Goal: Transaction & Acquisition: Download file/media

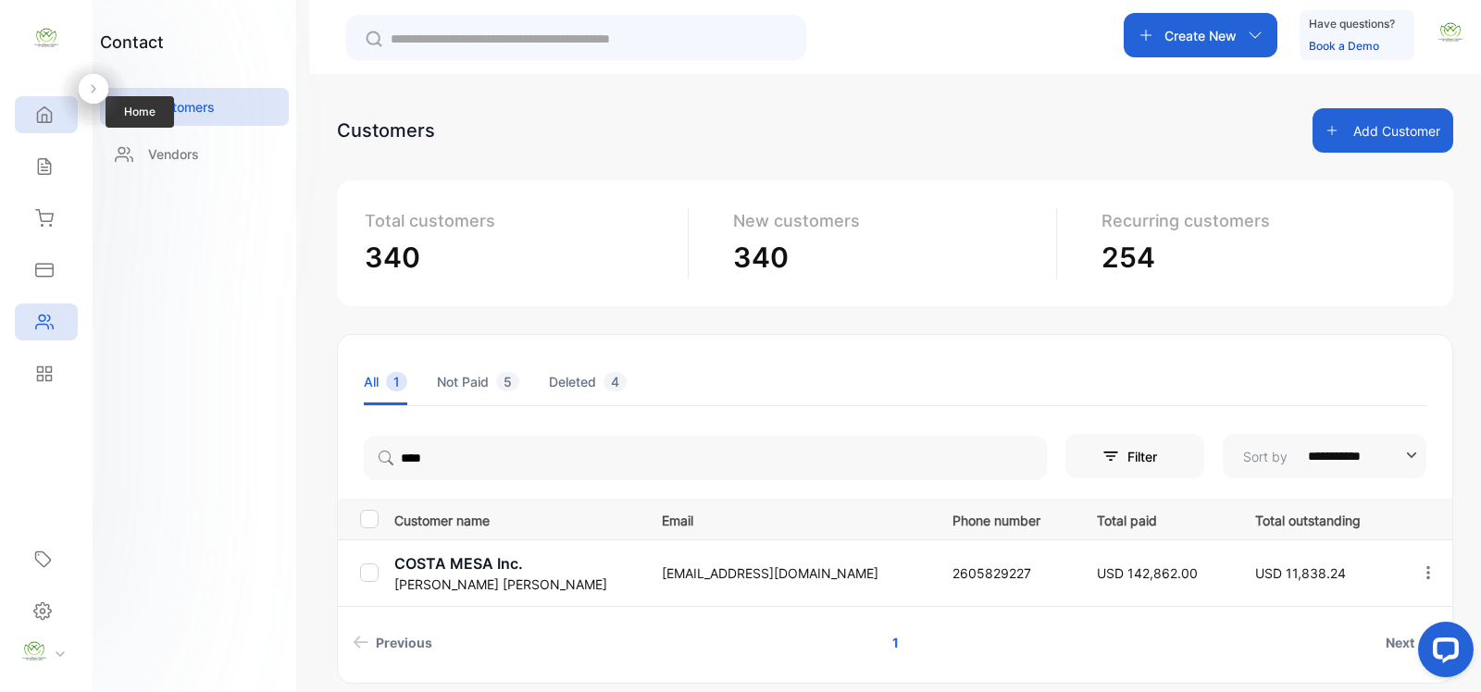
click at [52, 118] on icon at bounding box center [44, 115] width 19 height 19
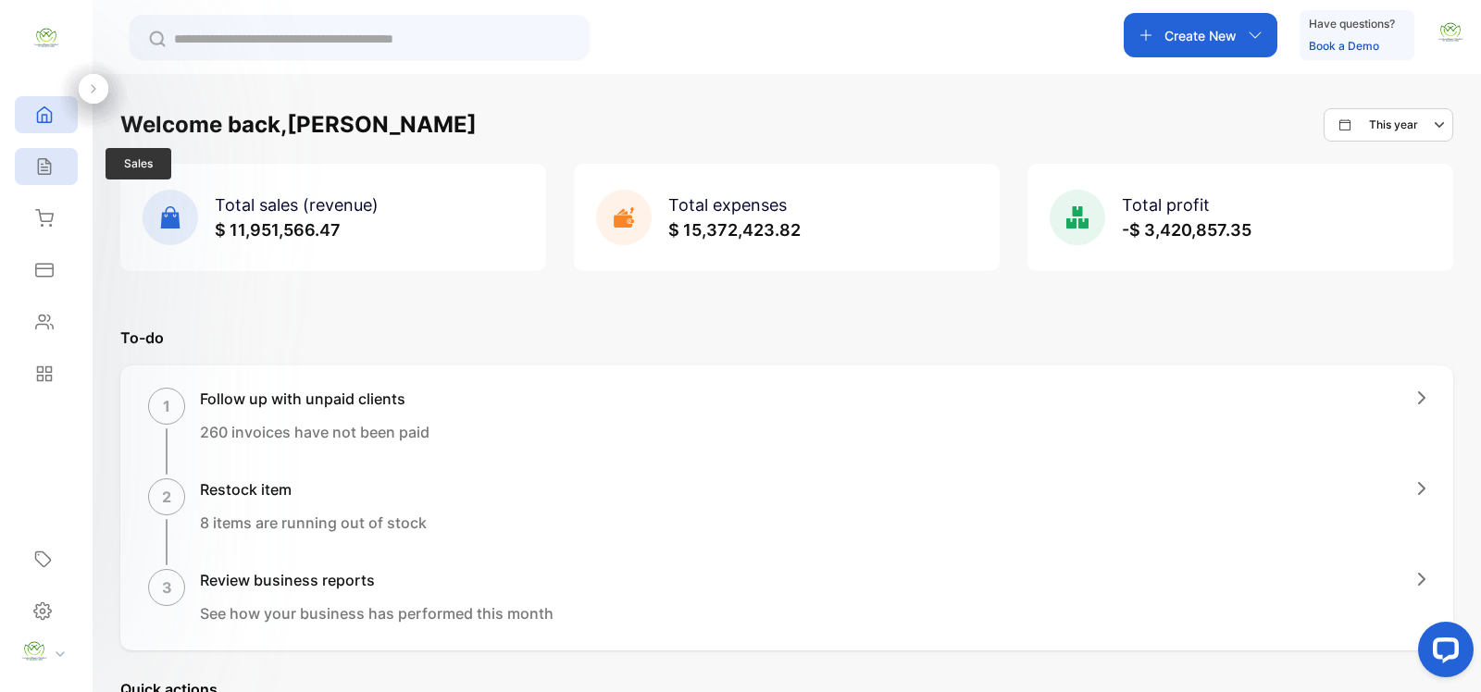
click at [50, 168] on icon at bounding box center [44, 167] width 12 height 16
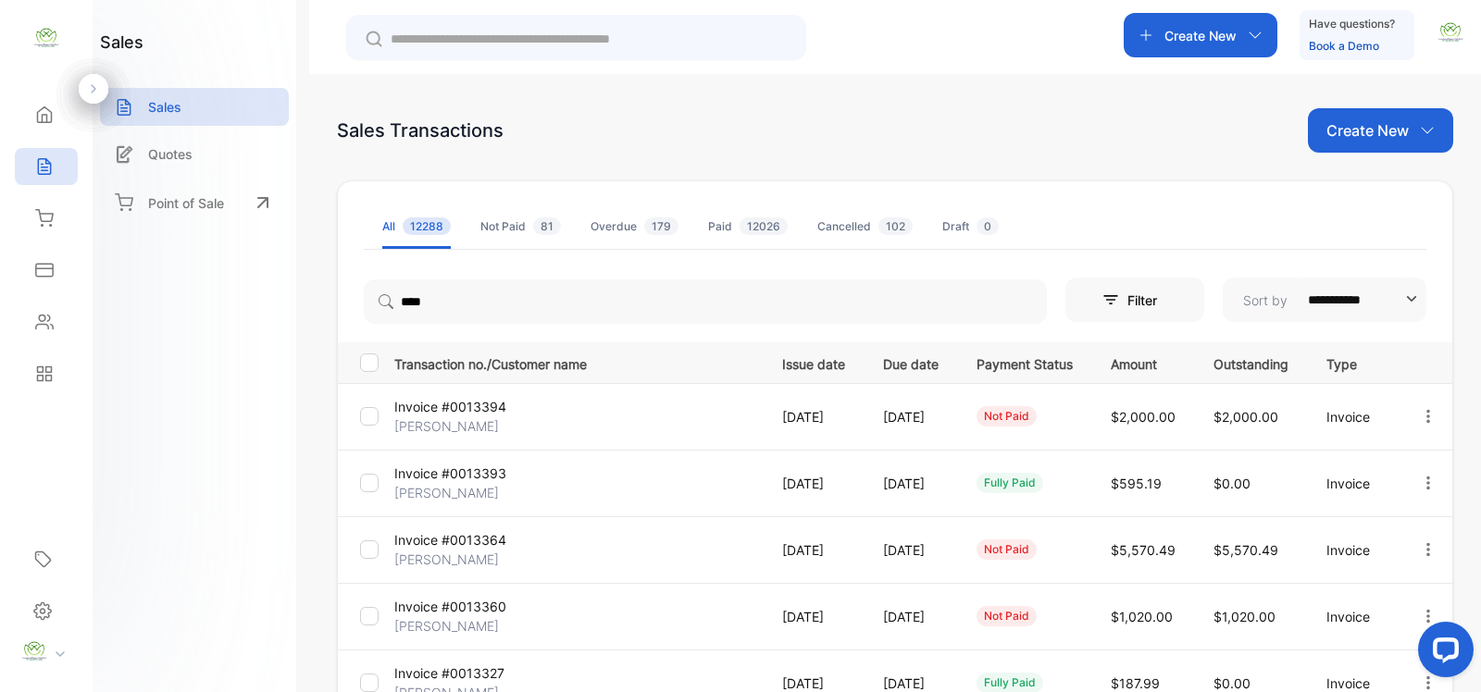
click at [418, 42] on input "text" at bounding box center [589, 39] width 397 height 19
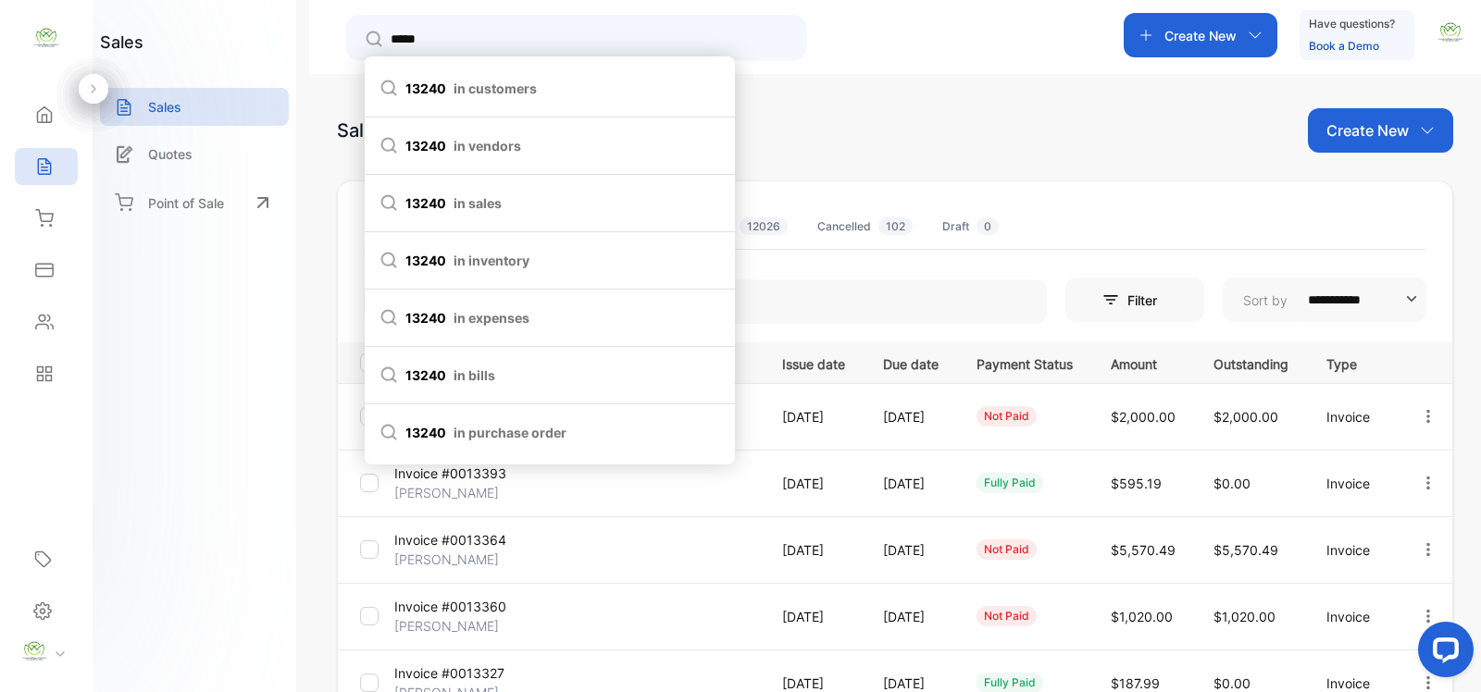
type input "*****"
click at [453, 86] on span "in customers" at bounding box center [494, 88] width 83 height 19
type input "*****"
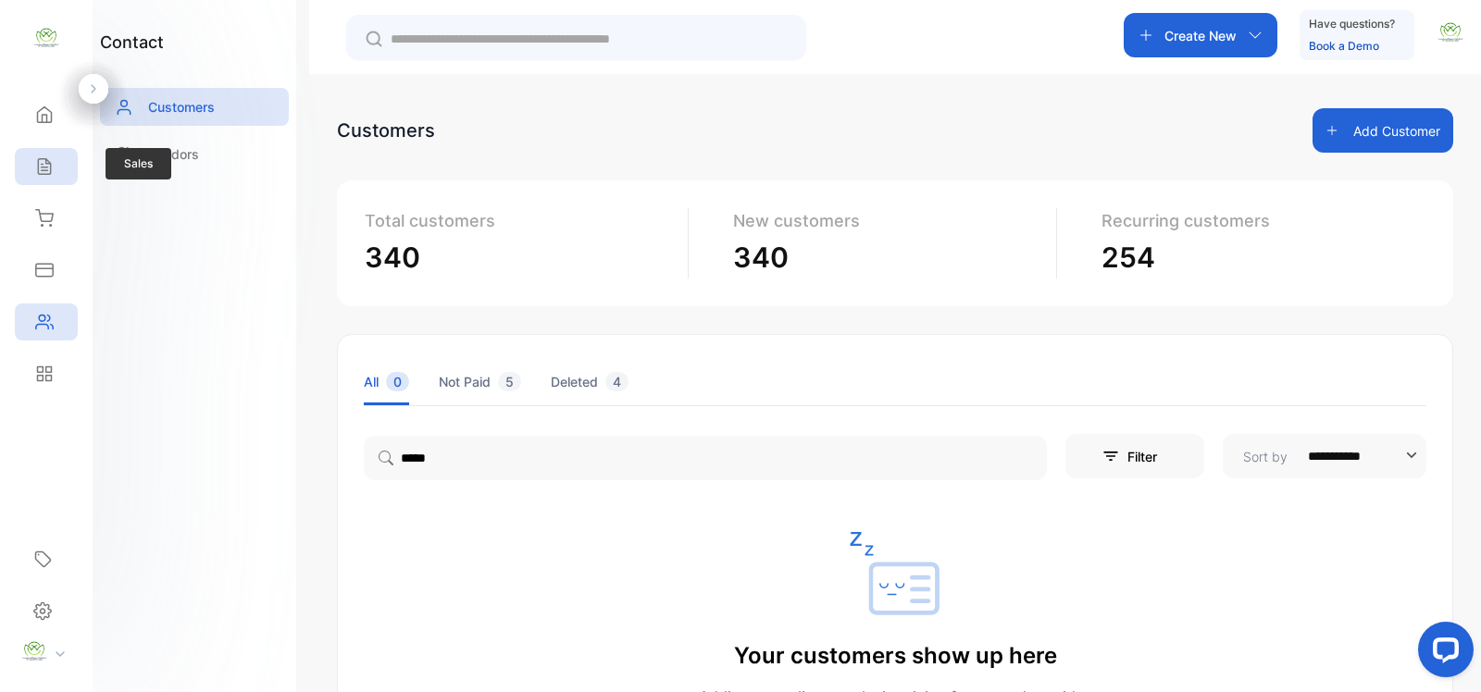
click at [43, 167] on icon at bounding box center [44, 167] width 12 height 16
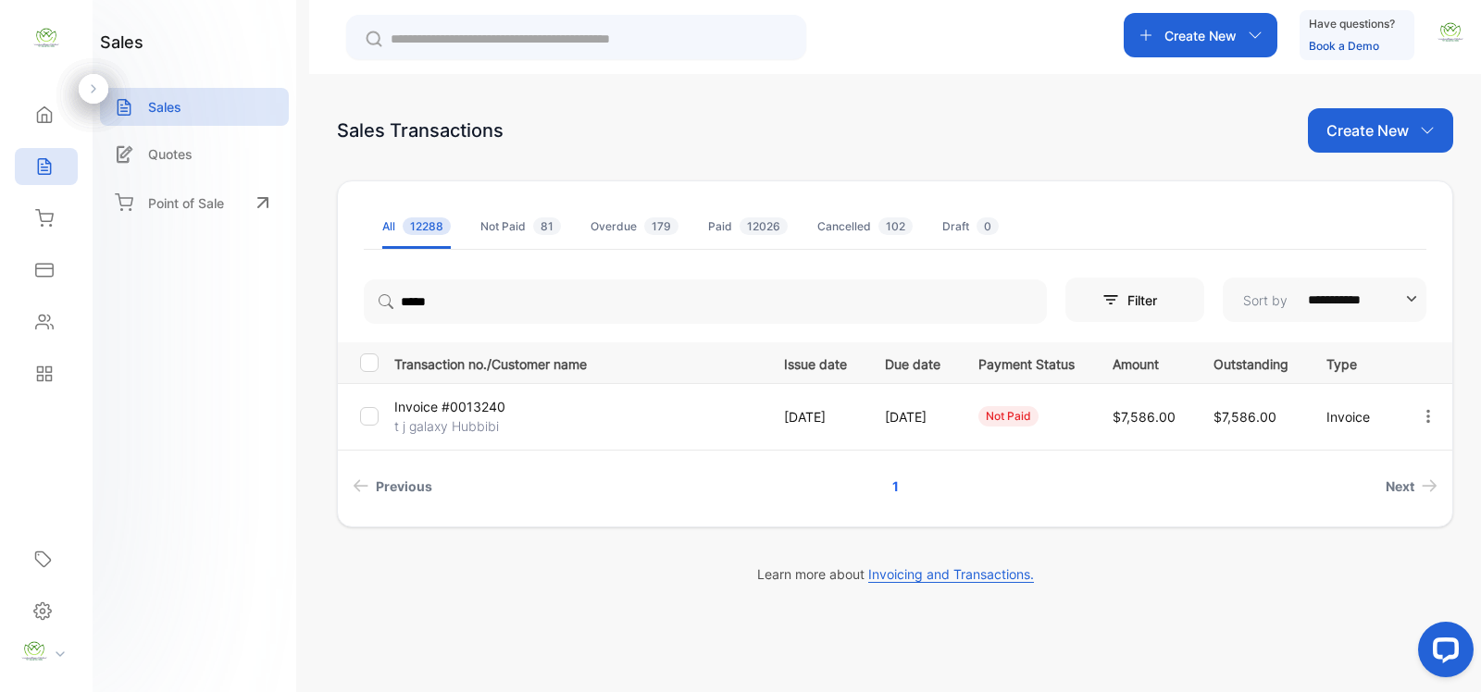
click at [500, 418] on p "t j galaxy Hubbibi" at bounding box center [455, 425] width 122 height 19
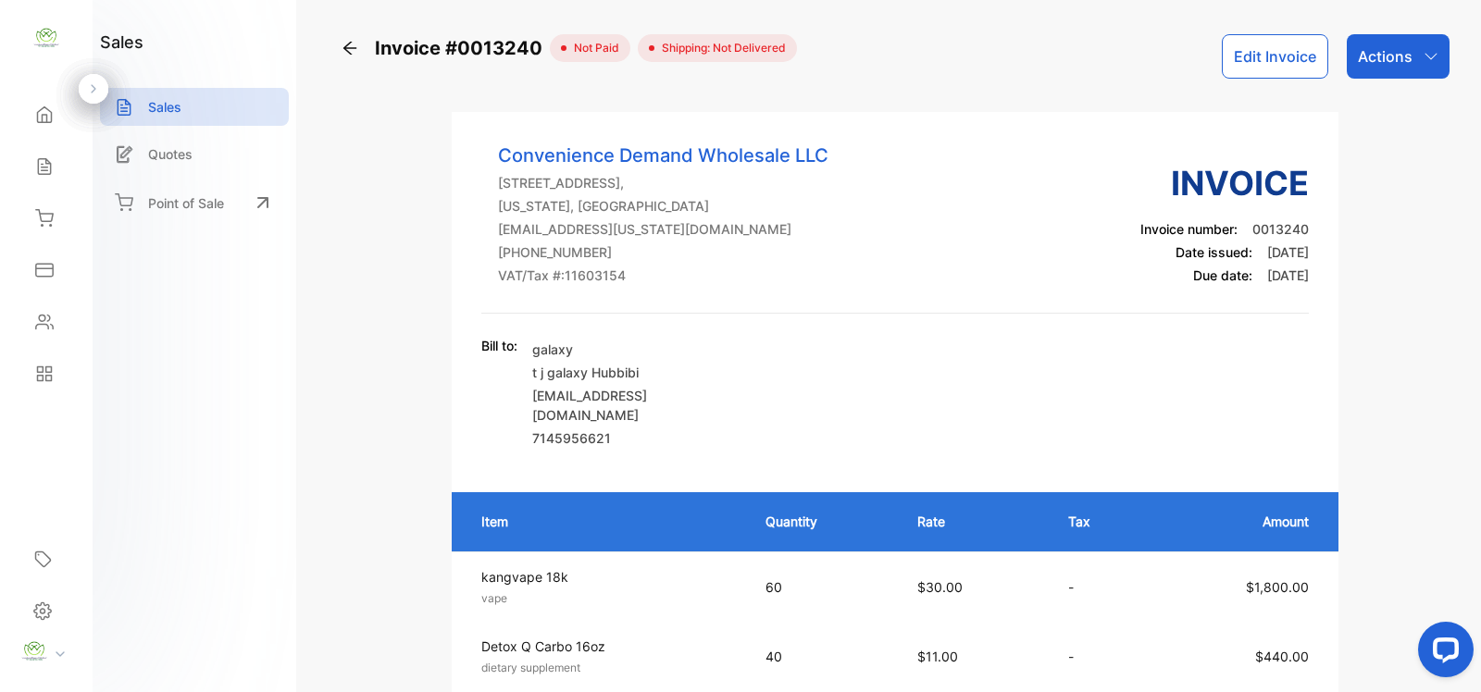
click at [1389, 53] on p "Actions" at bounding box center [1385, 56] width 55 height 22
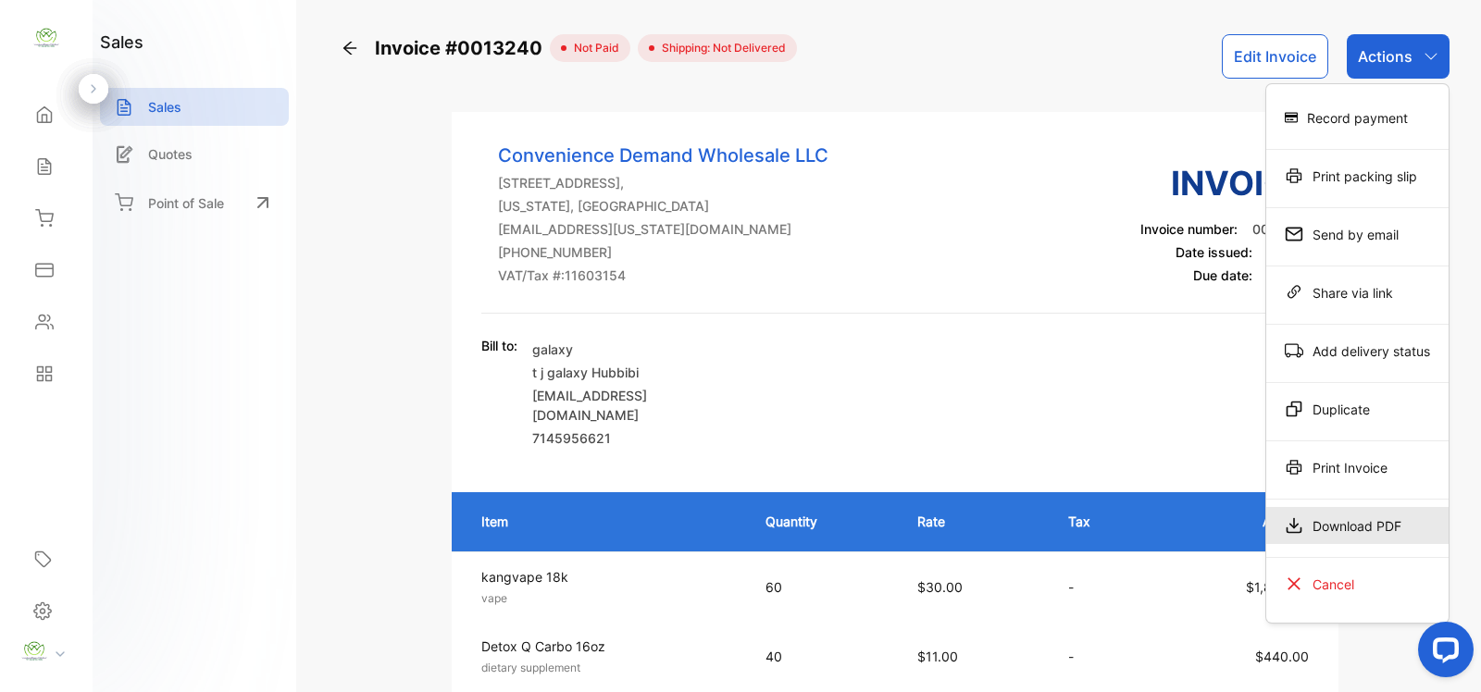
click at [1361, 521] on div "Download PDF" at bounding box center [1357, 525] width 182 height 37
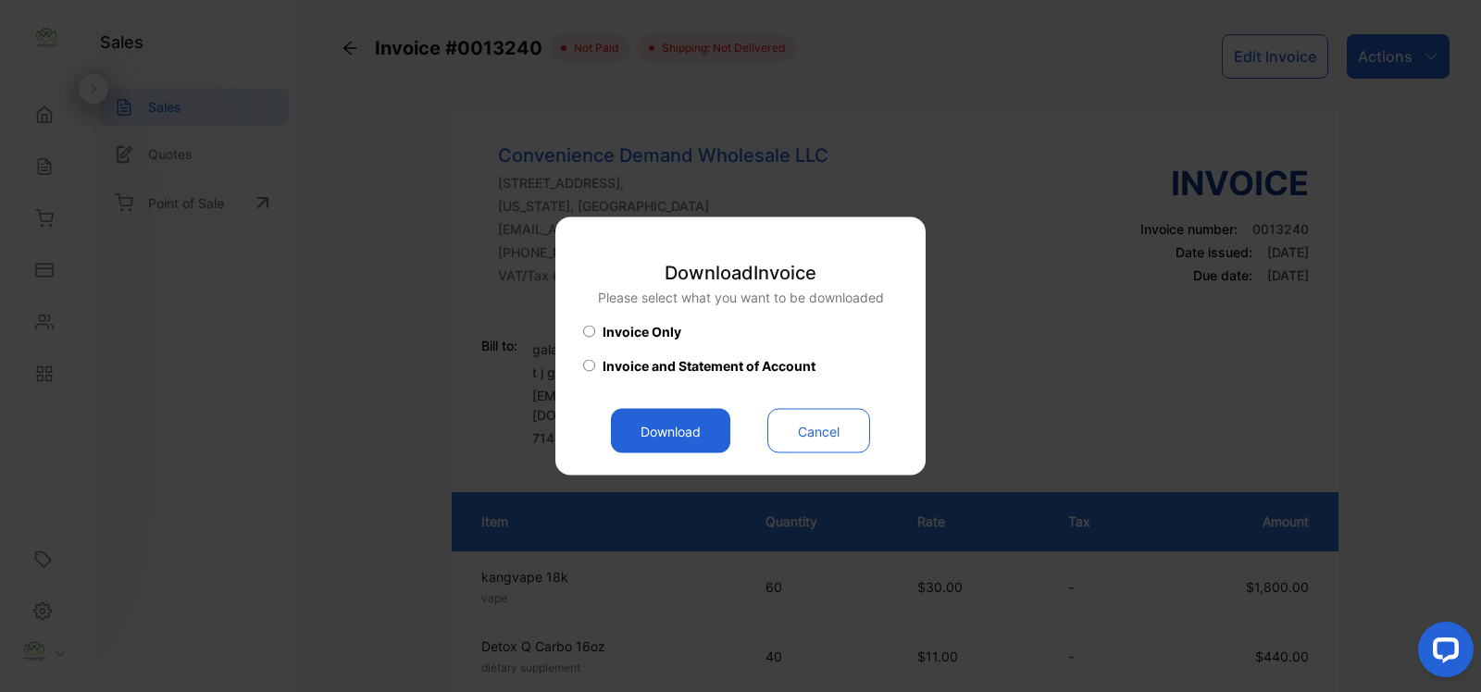
click at [683, 431] on button "Download" at bounding box center [670, 431] width 119 height 44
